Goal: Task Accomplishment & Management: Manage account settings

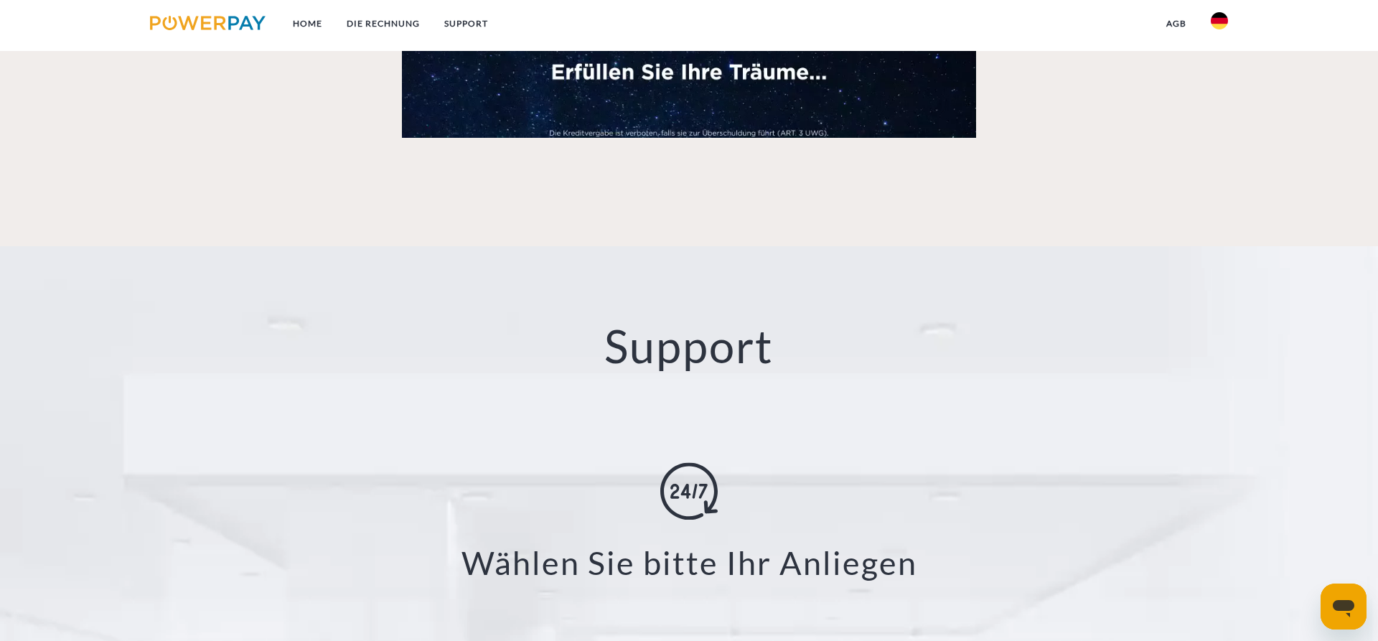
scroll to position [2635, 0]
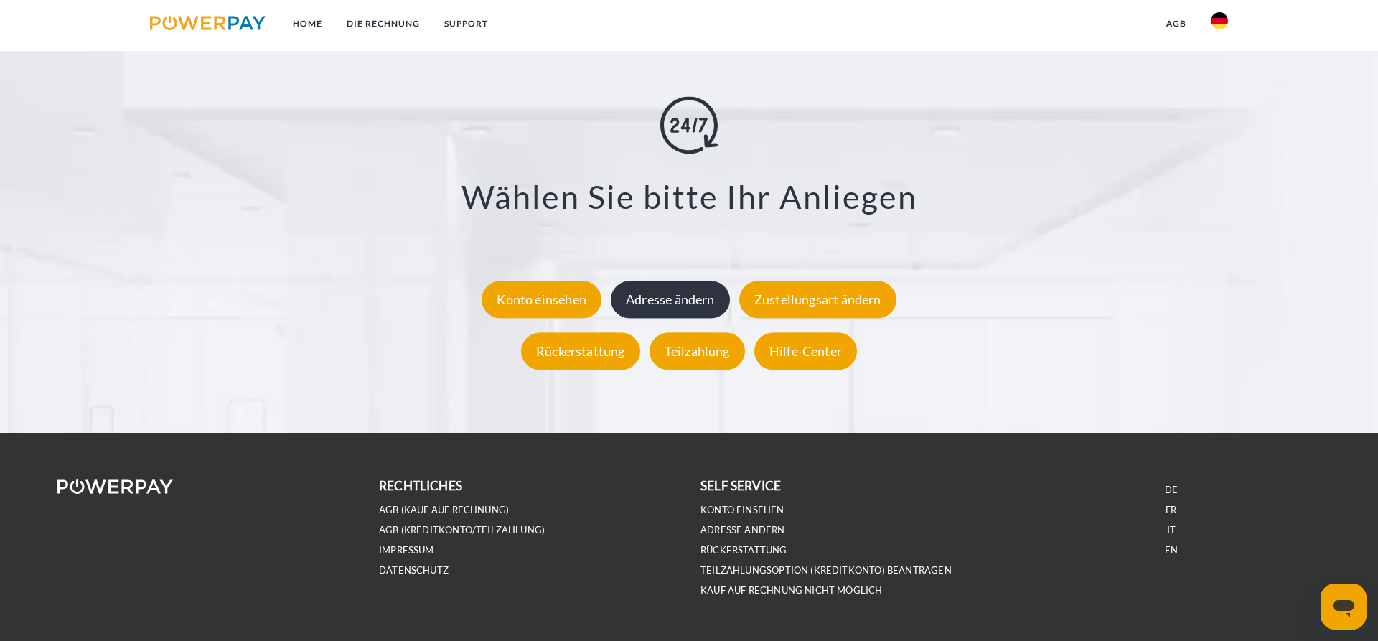
click at [689, 296] on div "Adresse ändern" at bounding box center [670, 299] width 119 height 37
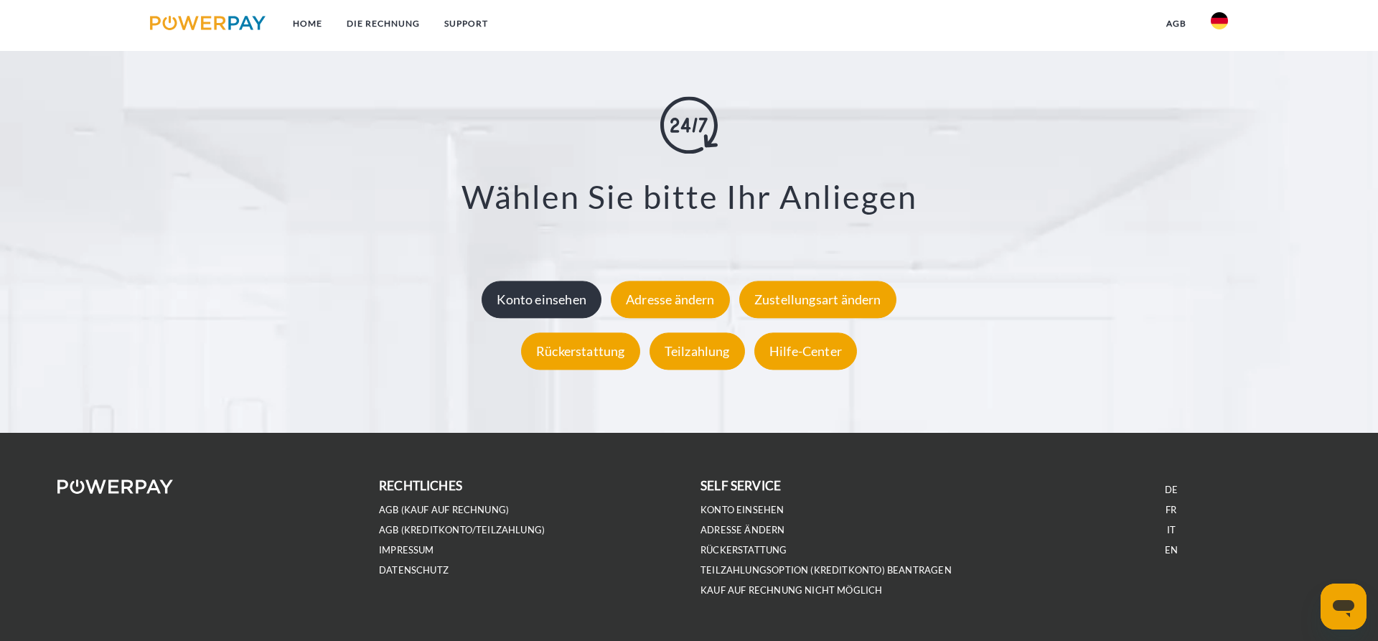
click at [559, 305] on div "Konto einsehen" at bounding box center [542, 299] width 120 height 37
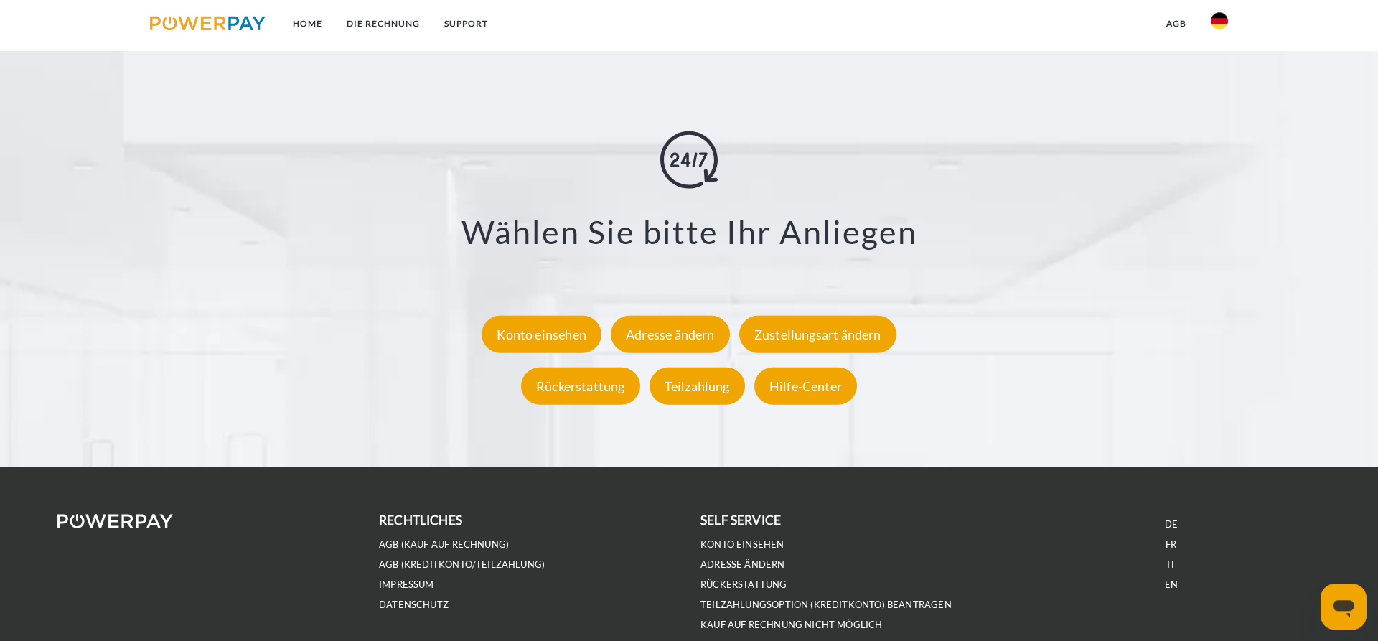
scroll to position [2671, 0]
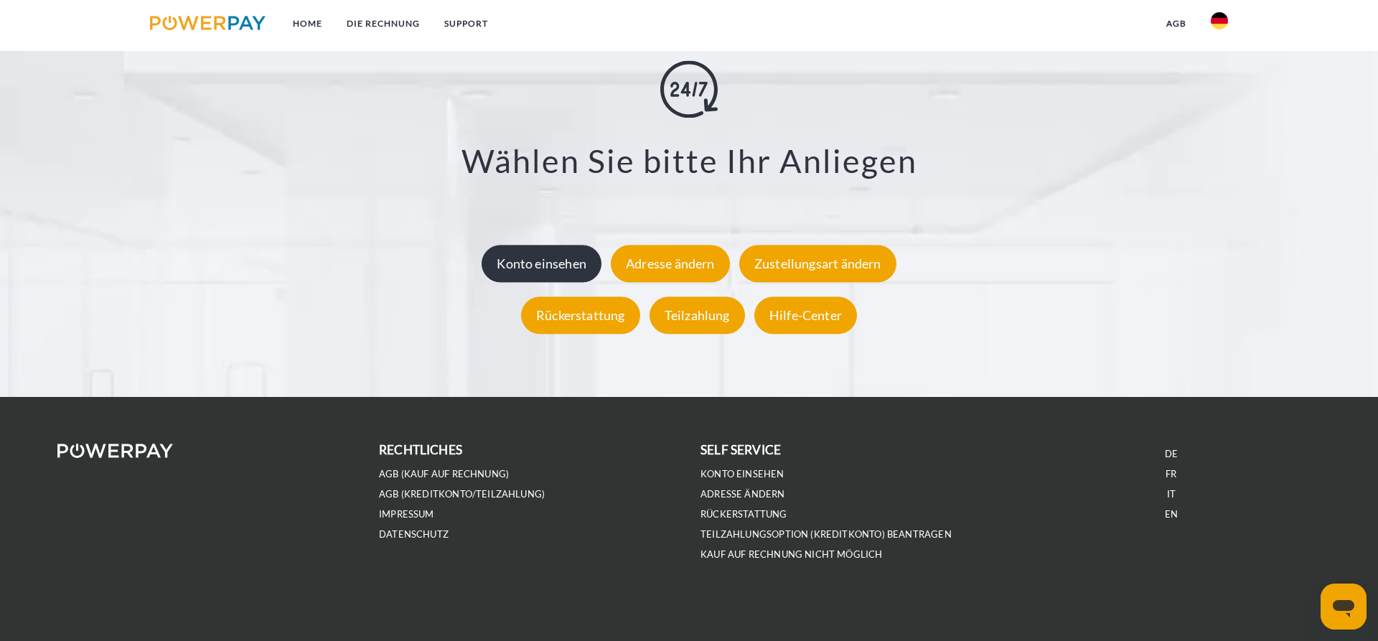
click at [537, 258] on div "Konto einsehen" at bounding box center [542, 263] width 120 height 37
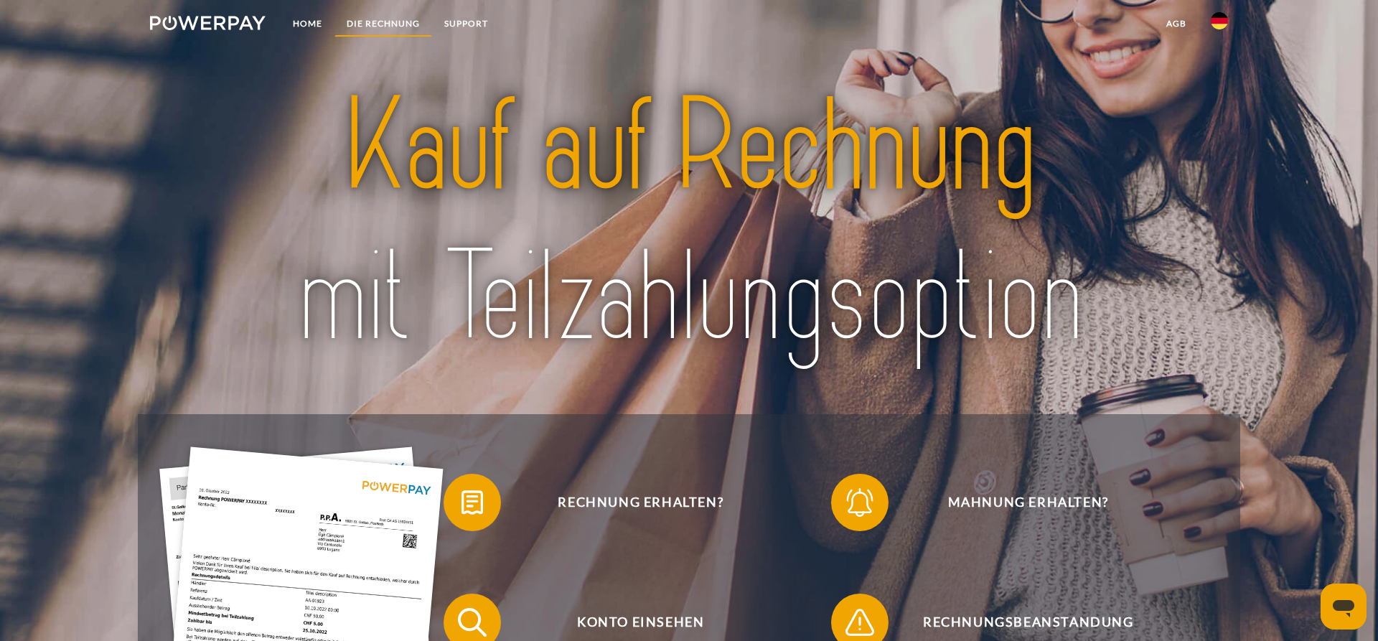
click at [397, 22] on link "DIE RECHNUNG" at bounding box center [383, 24] width 98 height 26
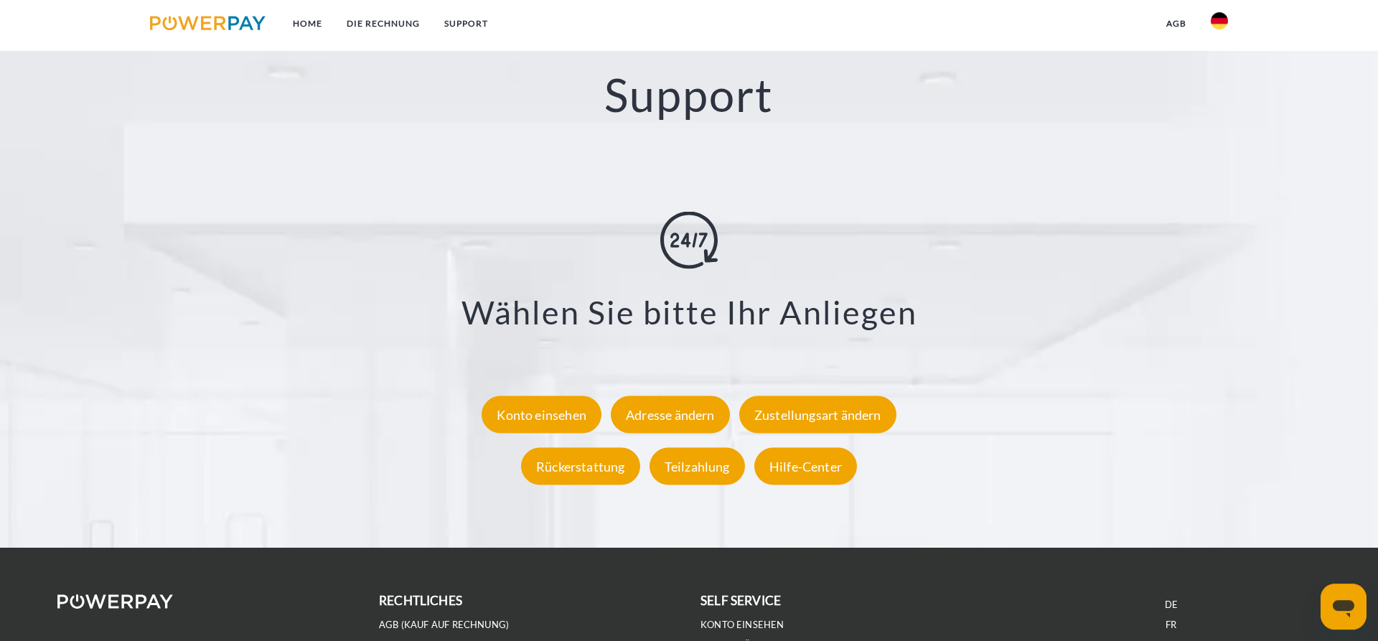
scroll to position [2545, 0]
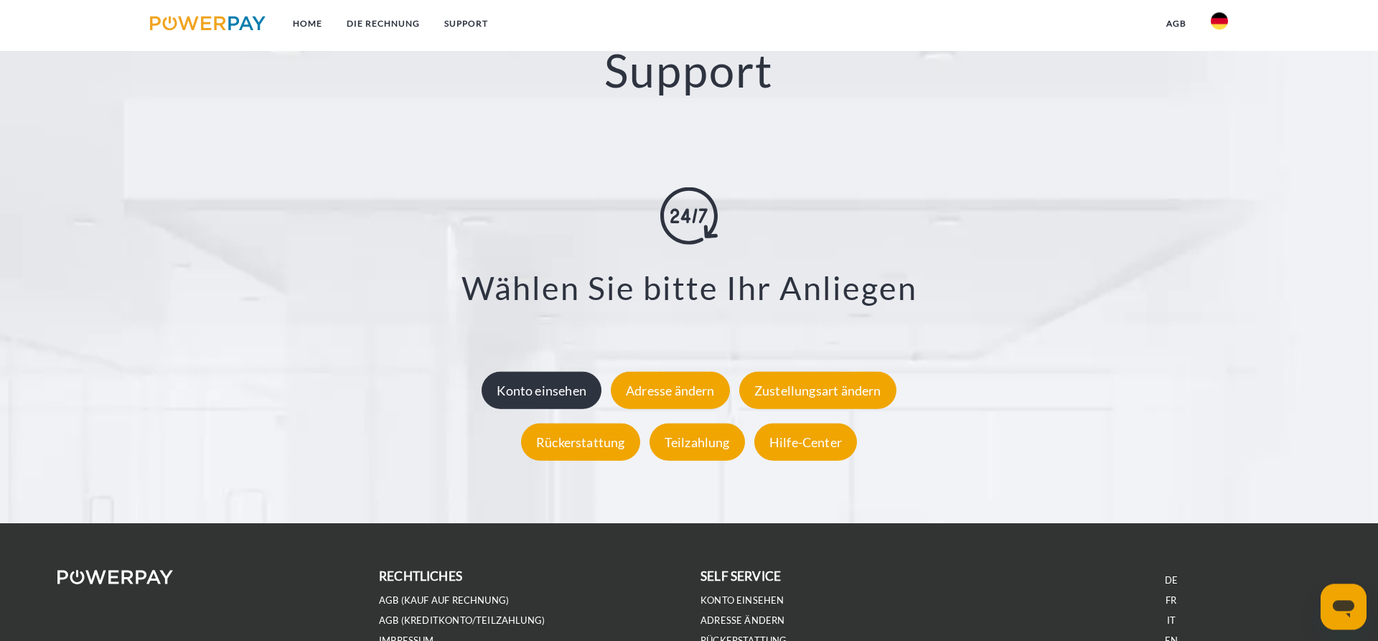
click at [548, 388] on div "Konto einsehen" at bounding box center [542, 389] width 120 height 37
